Goal: Use online tool/utility: Utilize a website feature to perform a specific function

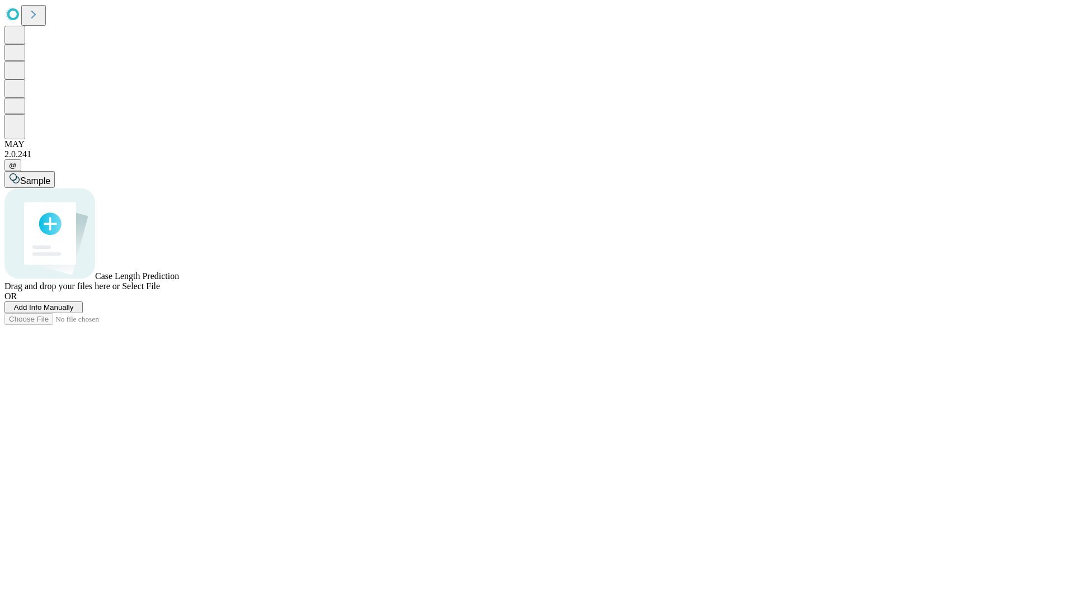
click at [74, 312] on span "Add Info Manually" at bounding box center [44, 307] width 60 height 8
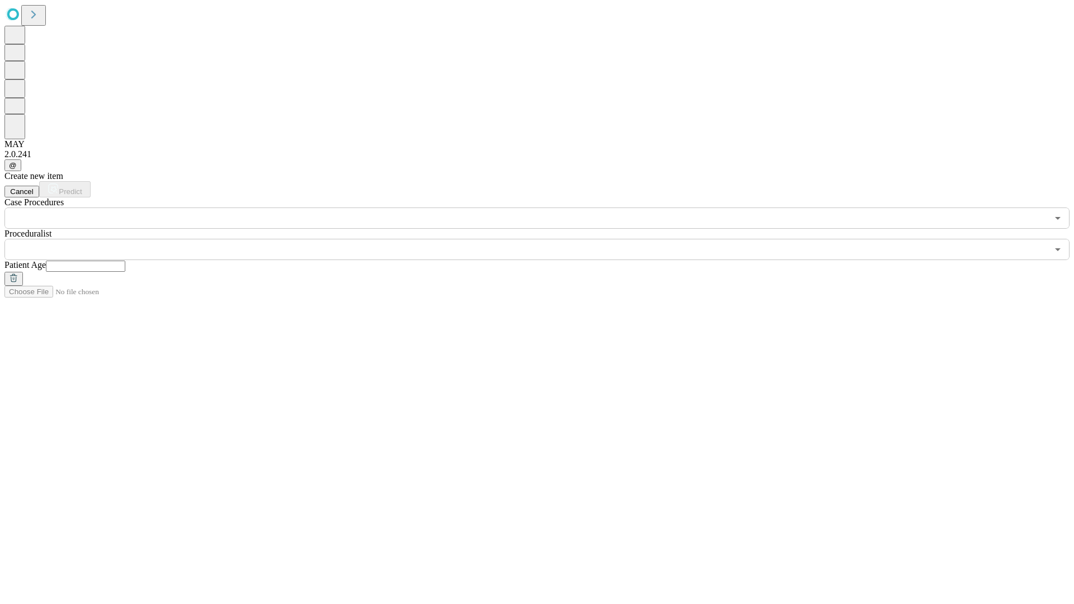
click at [125, 261] on input "text" at bounding box center [85, 266] width 79 height 11
type input "**"
click at [545, 239] on input "text" at bounding box center [525, 249] width 1043 height 21
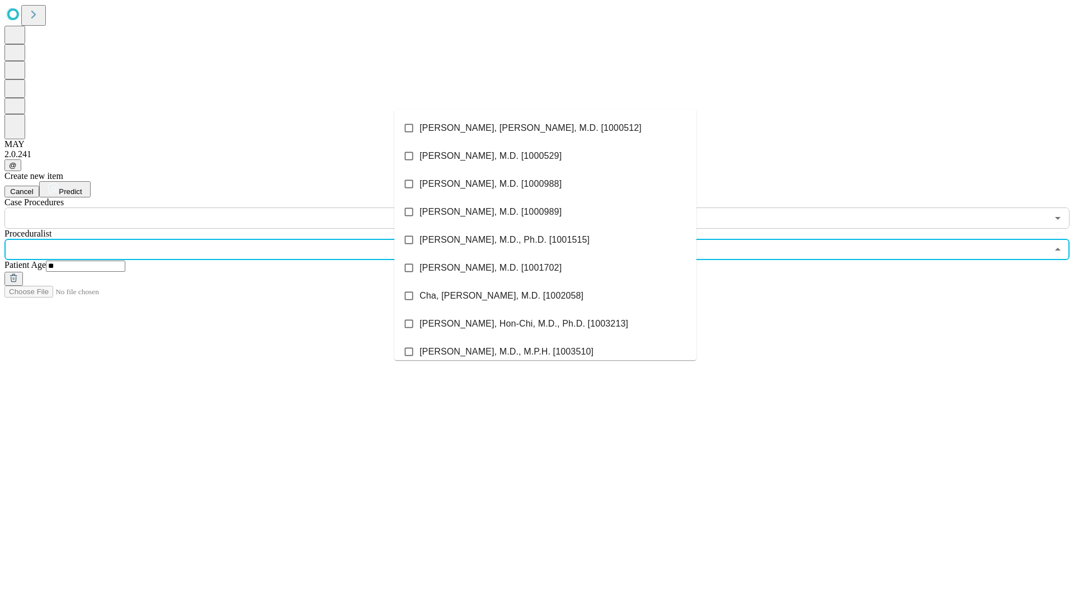
click at [545, 128] on li "[PERSON_NAME], [PERSON_NAME], M.D. [1000512]" at bounding box center [545, 128] width 302 height 28
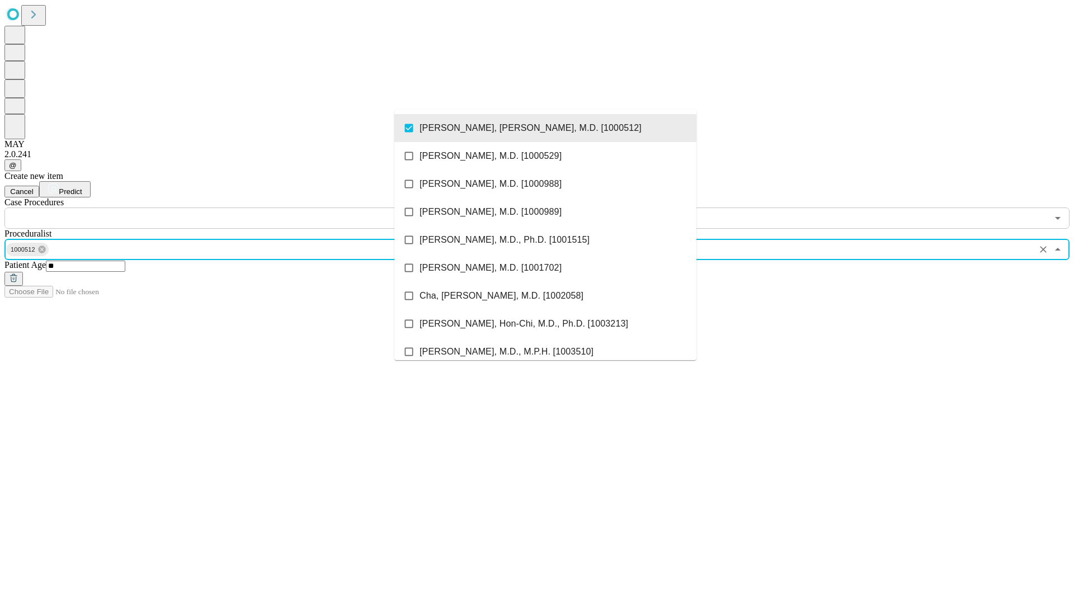
click at [235, 208] on input "text" at bounding box center [525, 218] width 1043 height 21
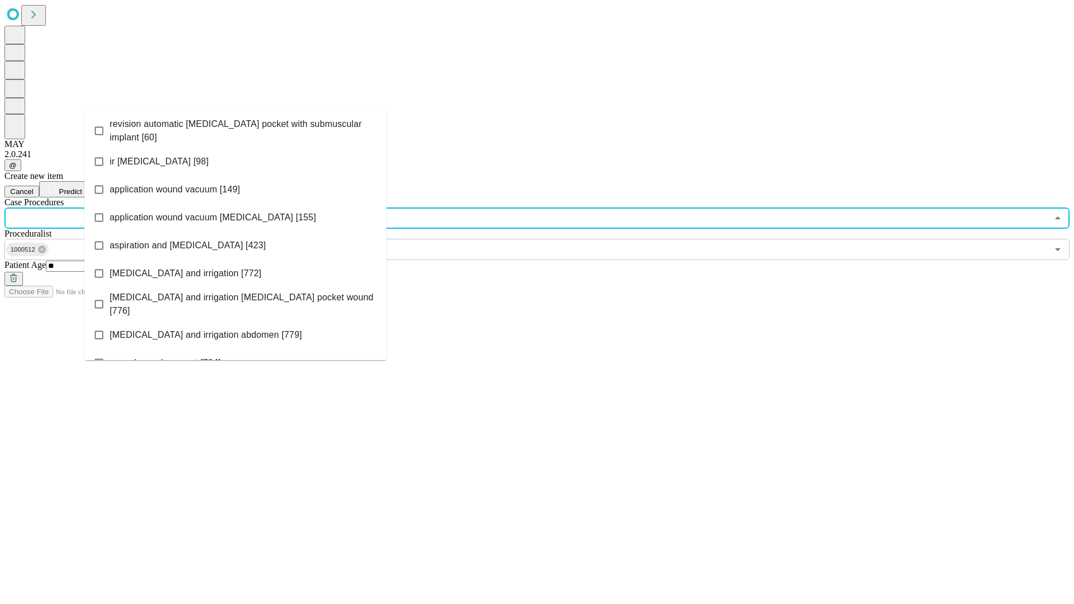
click at [236, 128] on span "revision automatic [MEDICAL_DATA] pocket with submuscular implant [60]" at bounding box center [244, 130] width 268 height 27
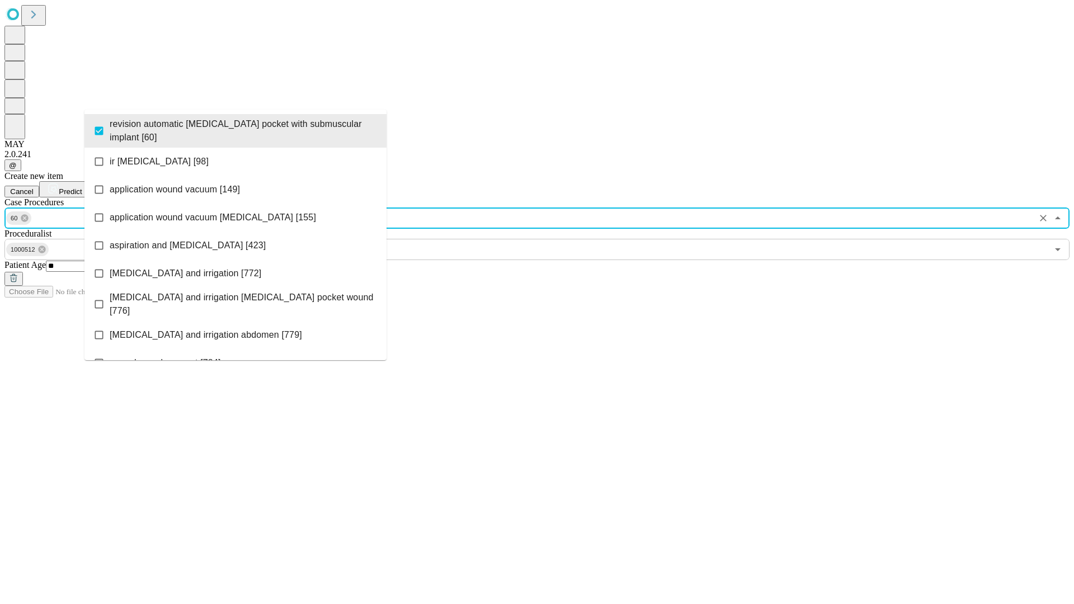
click at [82, 187] on span "Predict" at bounding box center [70, 191] width 23 height 8
